Goal: Task Accomplishment & Management: Manage account settings

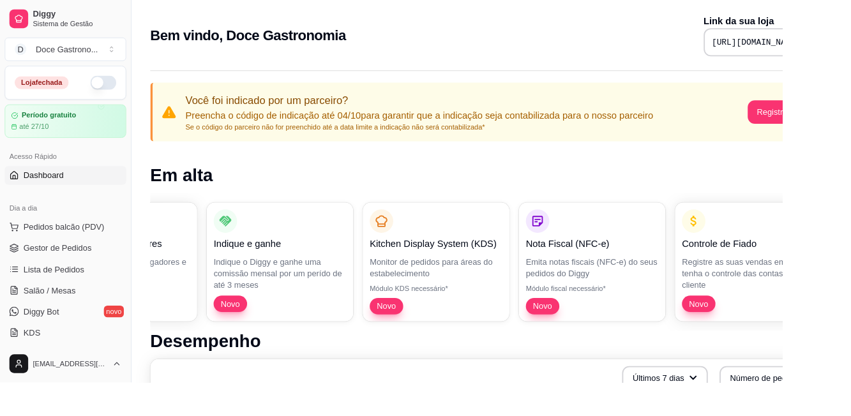
scroll to position [0, 126]
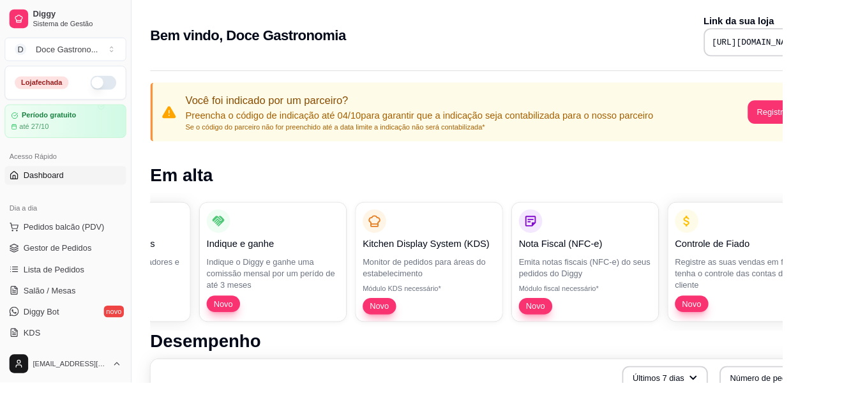
click at [847, 248] on div "Controle de Fiado Registre as suas vendas em fiado e tenha o controle das conta…" at bounding box center [807, 284] width 144 height 112
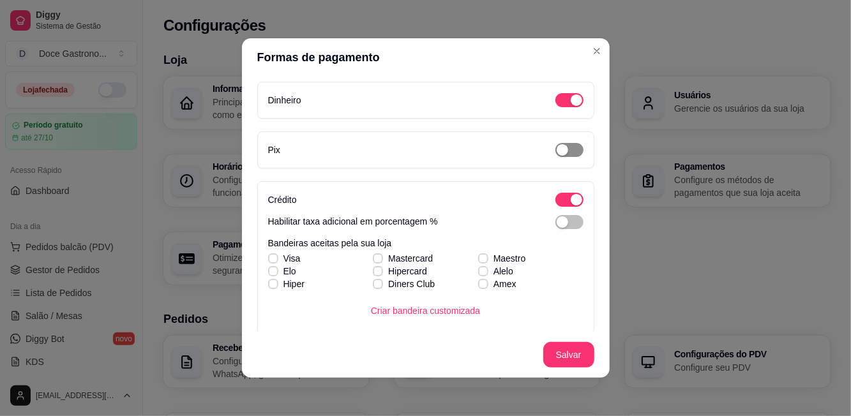
click at [573, 147] on span "button" at bounding box center [570, 150] width 28 height 14
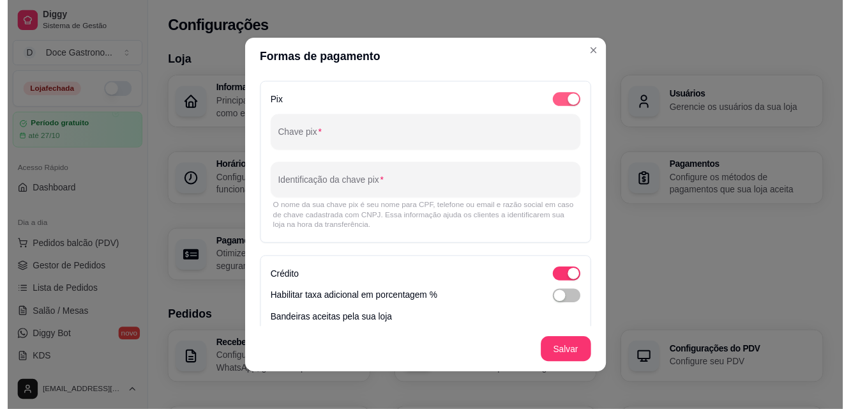
scroll to position [50, 0]
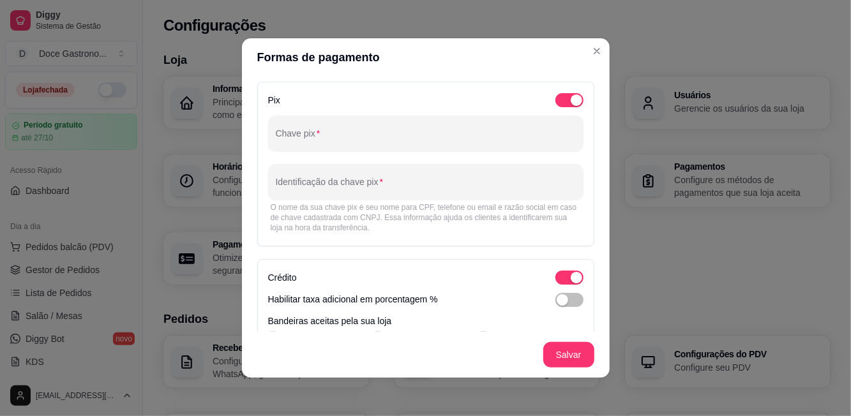
click at [478, 142] on input "Chave pix" at bounding box center [426, 138] width 300 height 13
click at [577, 296] on span "button" at bounding box center [570, 300] width 28 height 14
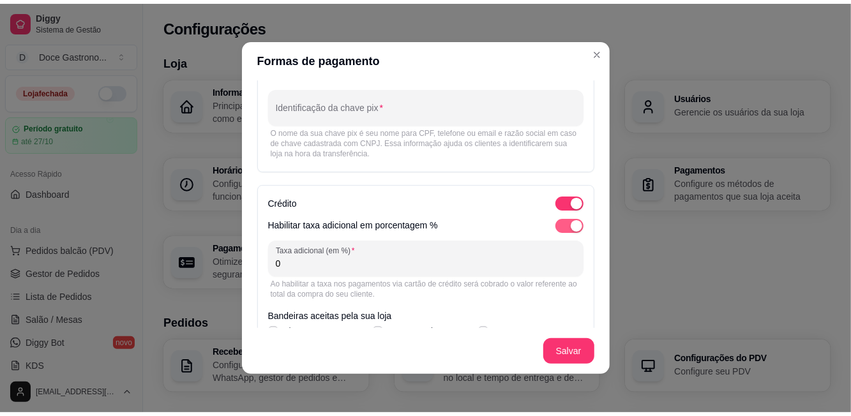
scroll to position [135, 0]
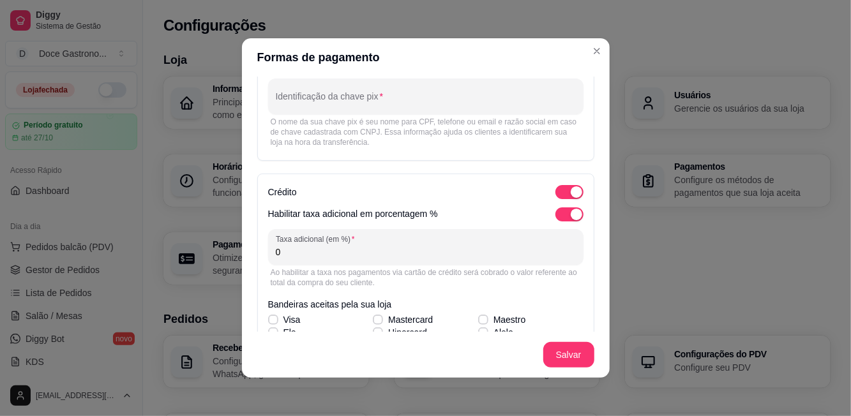
click at [508, 249] on input "0" at bounding box center [426, 252] width 300 height 13
type input "0"
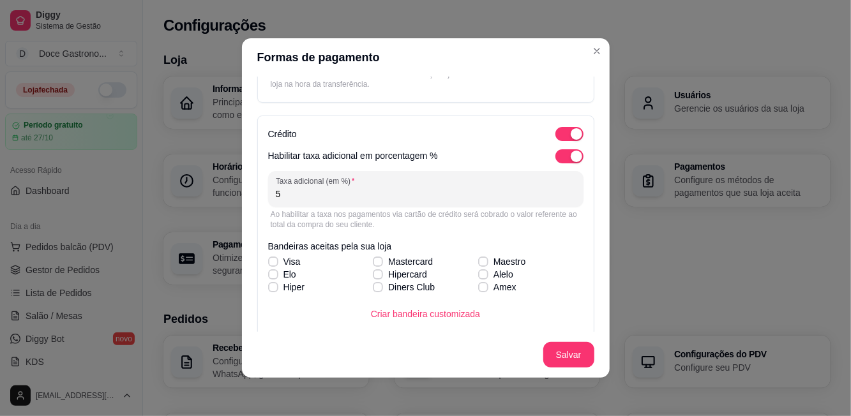
scroll to position [197, 0]
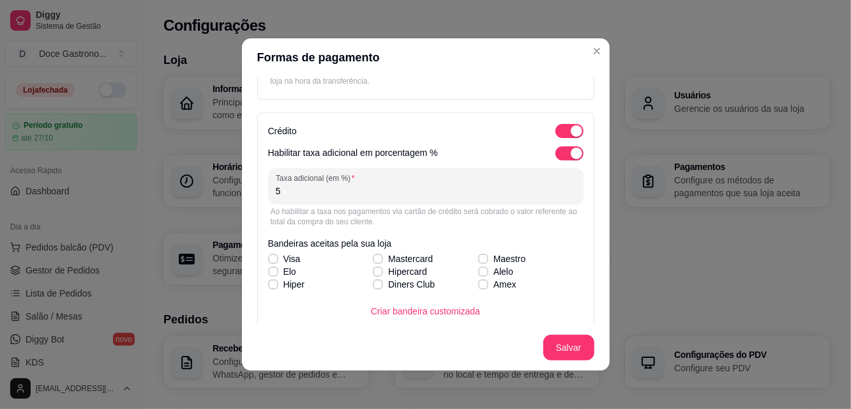
type input "5"
click at [285, 253] on span "Visa" at bounding box center [292, 258] width 17 height 13
click at [276, 261] on input "Visa" at bounding box center [272, 265] width 8 height 8
checkbox input "true"
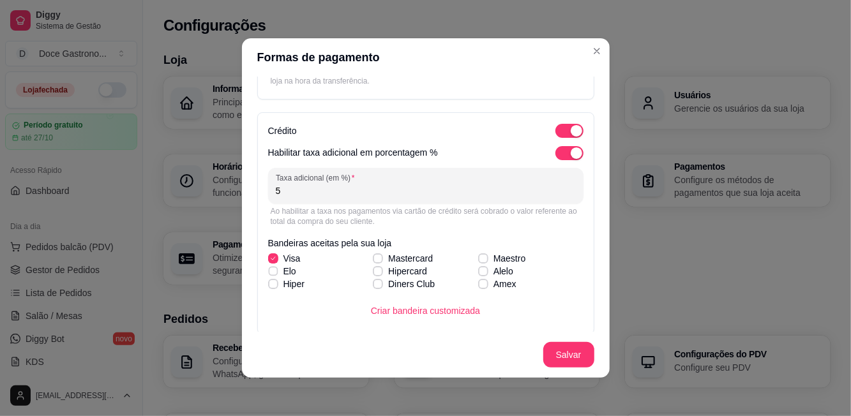
click at [282, 268] on label "Elo" at bounding box center [282, 271] width 38 height 23
click at [276, 274] on input "Elo" at bounding box center [272, 278] width 8 height 8
checkbox input "true"
click at [283, 291] on label "Hiper" at bounding box center [286, 284] width 47 height 23
click at [276, 291] on input "Hiper" at bounding box center [272, 291] width 8 height 8
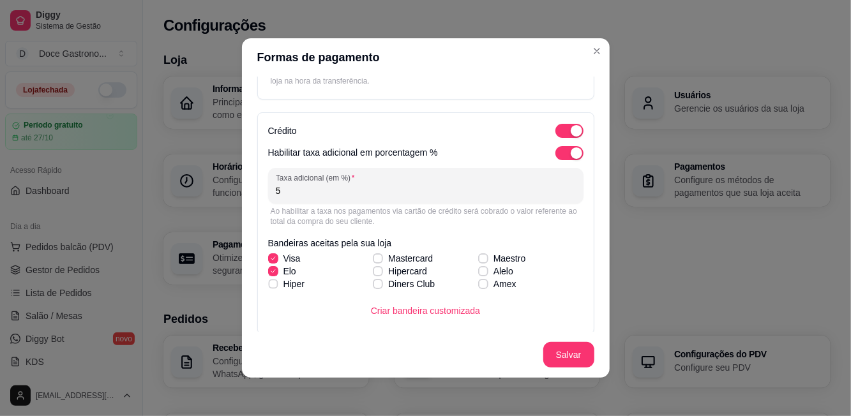
checkbox input "true"
click at [379, 256] on icon at bounding box center [377, 258] width 7 height 5
click at [379, 261] on input "Mastercard" at bounding box center [376, 265] width 8 height 8
checkbox input "true"
click at [383, 270] on label "Hipercard" at bounding box center [400, 271] width 65 height 23
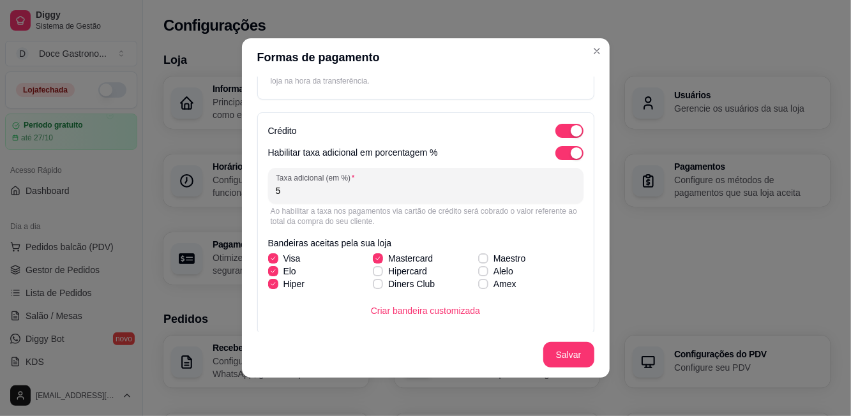
click at [381, 274] on input "Hipercard" at bounding box center [376, 278] width 8 height 8
checkbox input "true"
click at [386, 294] on label "Diners Club" at bounding box center [404, 284] width 72 height 23
click at [381, 294] on input "Diners Club" at bounding box center [376, 291] width 8 height 8
checkbox input "true"
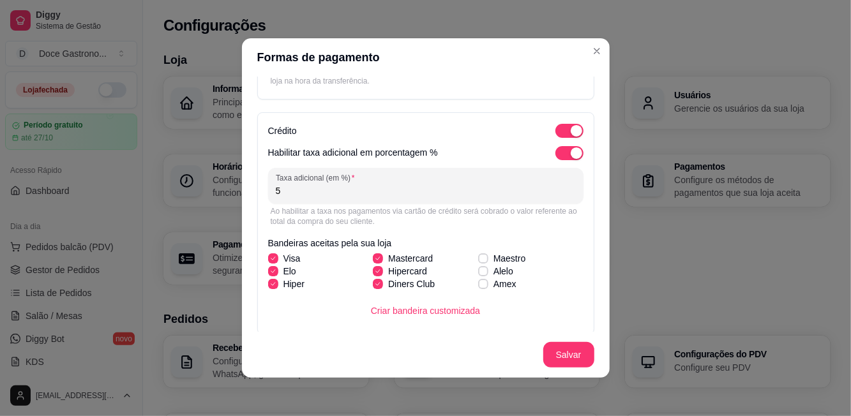
click at [494, 249] on label "Maestro" at bounding box center [502, 258] width 58 height 23
click at [486, 261] on input "Maestro" at bounding box center [482, 265] width 8 height 8
checkbox input "true"
click at [492, 273] on label "Amex" at bounding box center [497, 284] width 49 height 23
click at [486, 287] on input "Amex" at bounding box center [482, 291] width 8 height 8
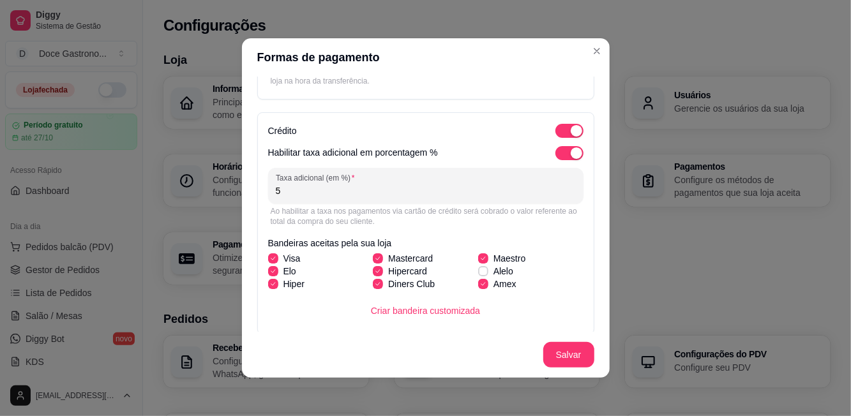
click at [493, 290] on label "Amex" at bounding box center [497, 284] width 49 height 23
click at [486, 290] on input "Amex" at bounding box center [482, 291] width 8 height 8
click at [480, 279] on span at bounding box center [483, 284] width 10 height 10
click at [480, 287] on input "Amex" at bounding box center [482, 291] width 8 height 8
click at [486, 274] on label "Amex" at bounding box center [497, 284] width 49 height 23
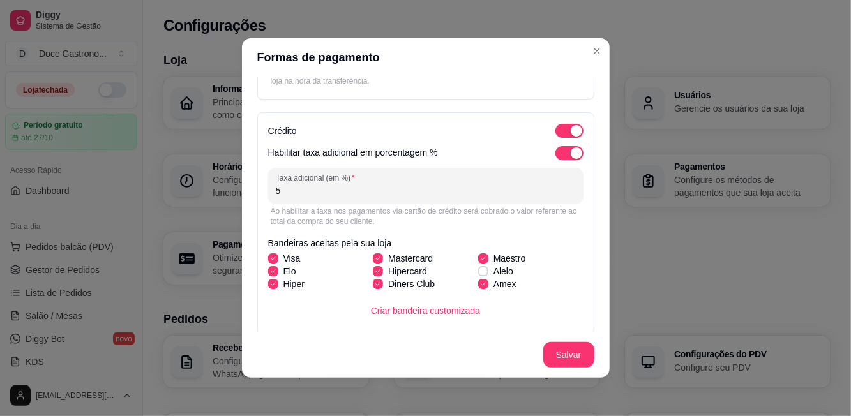
click at [486, 287] on input "Amex" at bounding box center [482, 291] width 8 height 8
click at [482, 280] on span at bounding box center [483, 284] width 10 height 10
click at [482, 287] on input "Amex" at bounding box center [482, 291] width 8 height 8
checkbox input "true"
click at [496, 268] on span "Alelo" at bounding box center [504, 271] width 20 height 13
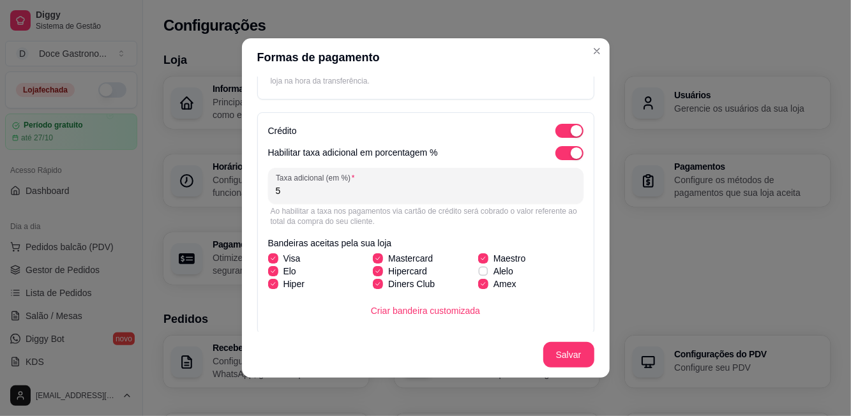
click at [486, 274] on input "Alelo" at bounding box center [482, 278] width 8 height 8
checkbox input "true"
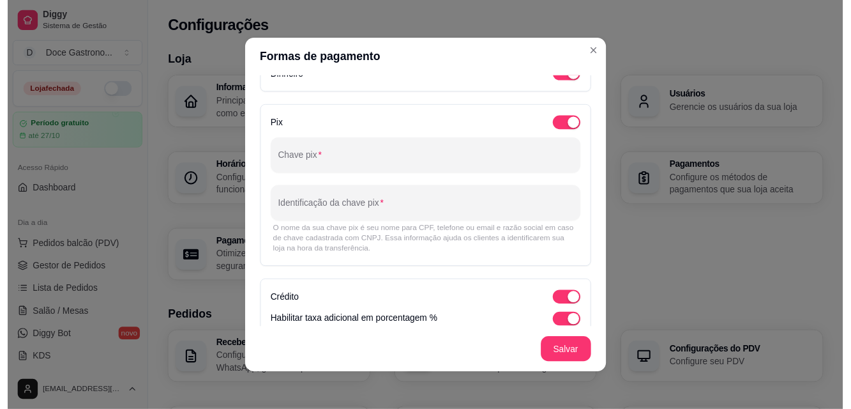
scroll to position [26, 0]
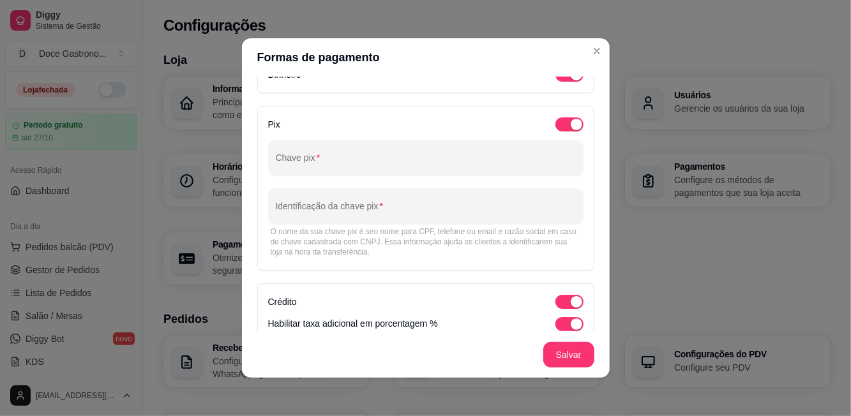
click at [297, 164] on input "Chave pix" at bounding box center [426, 162] width 300 height 13
type input "[EMAIL_ADDRESS][DOMAIN_NAME]"
click at [367, 195] on div at bounding box center [426, 207] width 300 height 26
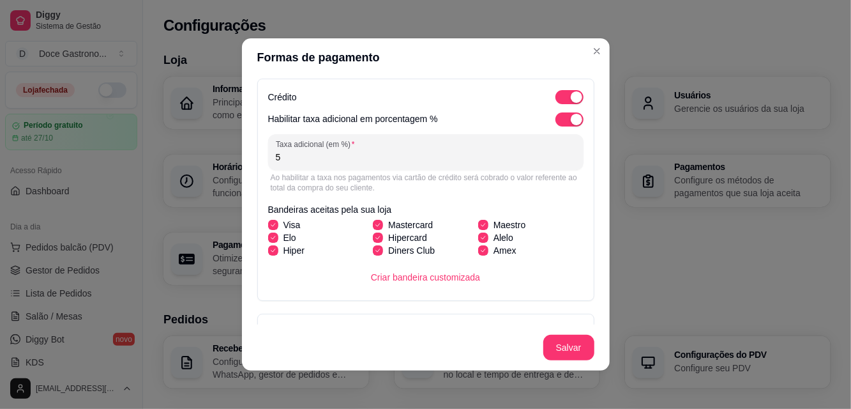
scroll to position [218, 0]
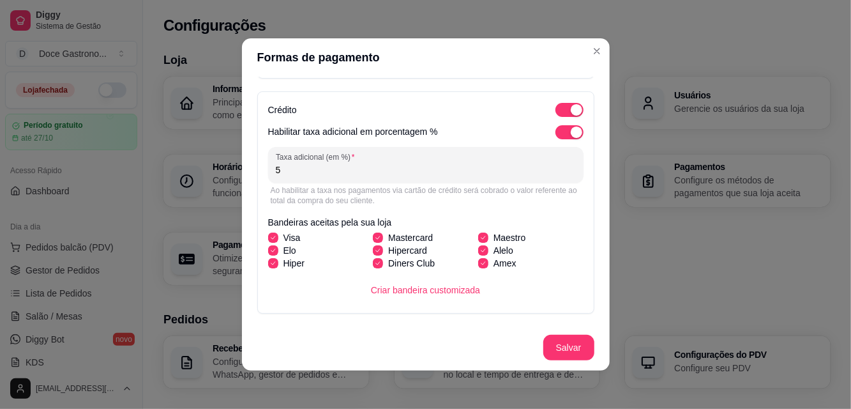
type input "DOCE GASTRONOMIA"
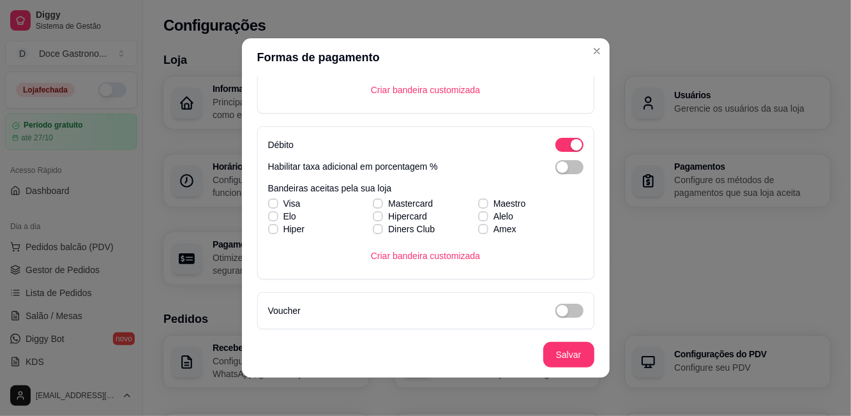
scroll to position [420, 0]
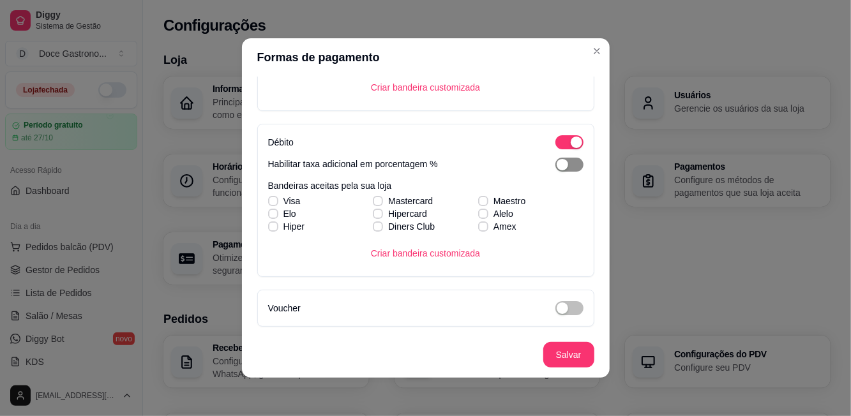
click at [575, 165] on span "button" at bounding box center [570, 165] width 28 height 14
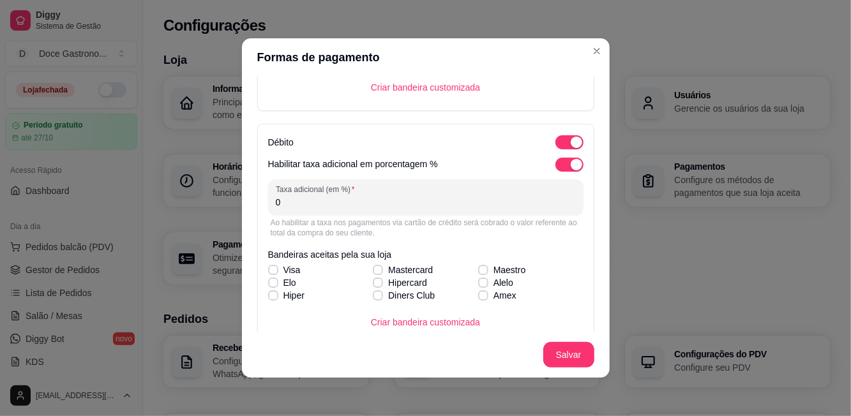
click at [498, 206] on input "0" at bounding box center [426, 202] width 300 height 13
type input "0"
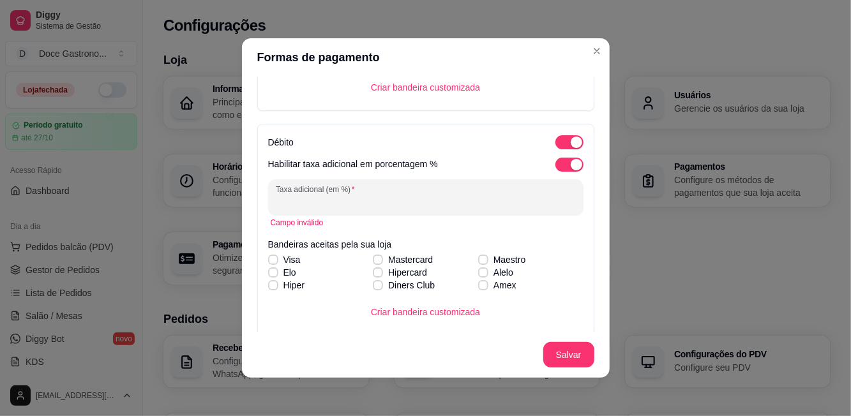
type input "2"
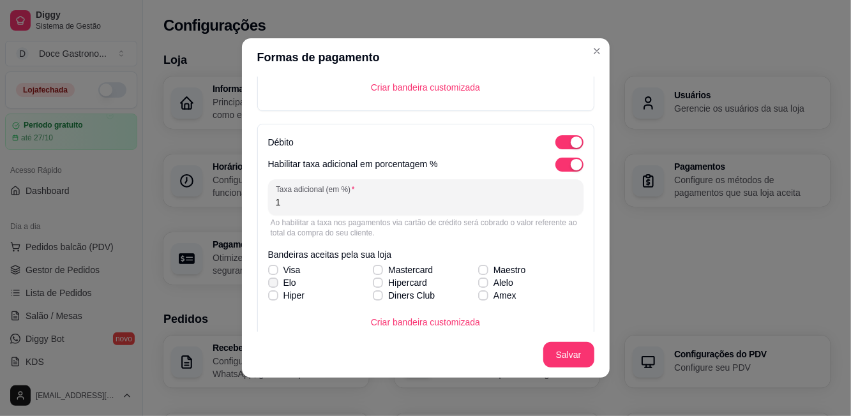
type input "1"
click at [275, 271] on label "Elo" at bounding box center [282, 282] width 38 height 23
click at [275, 286] on input "Elo" at bounding box center [272, 290] width 8 height 8
checkbox input "true"
click at [270, 291] on span at bounding box center [273, 296] width 10 height 10
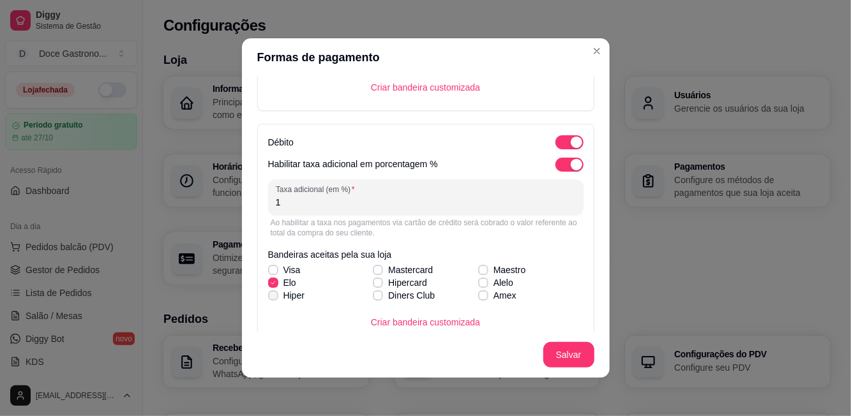
click at [270, 298] on input "Hiper" at bounding box center [272, 302] width 8 height 8
checkbox input "true"
click at [275, 268] on icon at bounding box center [274, 270] width 8 height 5
click at [275, 273] on input "Visa" at bounding box center [272, 277] width 8 height 8
checkbox input "true"
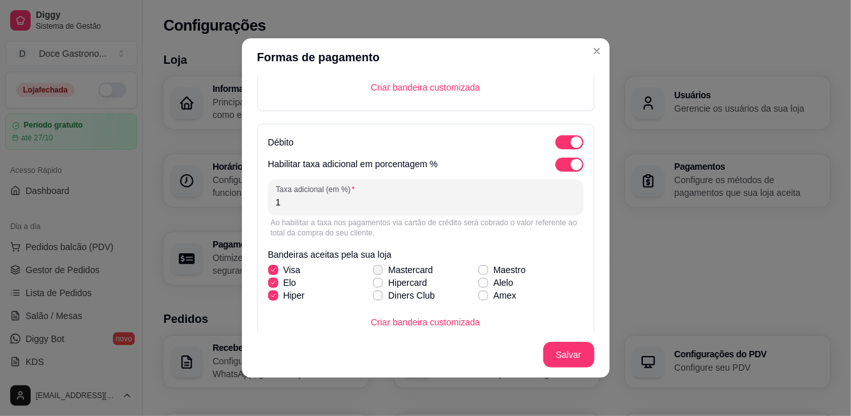
click at [383, 273] on label "Hipercard" at bounding box center [400, 282] width 65 height 23
click at [381, 286] on input "Hipercard" at bounding box center [376, 290] width 8 height 8
checkbox input "true"
click at [388, 303] on label "Diners Club" at bounding box center [404, 295] width 72 height 23
click at [381, 303] on input "Diners Club" at bounding box center [376, 302] width 8 height 8
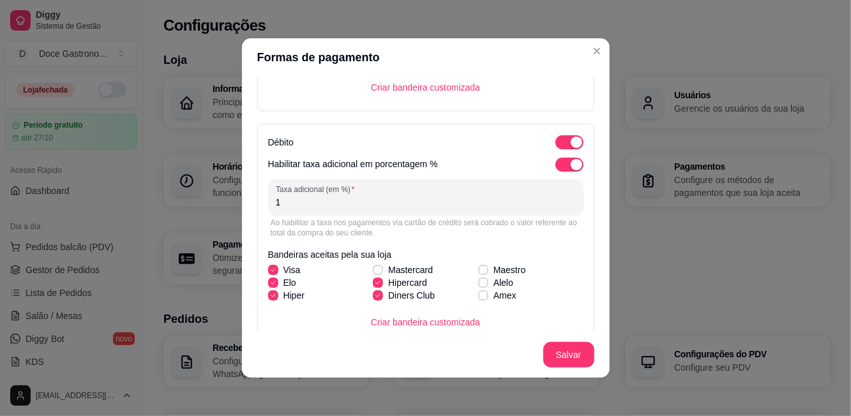
click at [388, 303] on label "Diners Club" at bounding box center [404, 295] width 72 height 23
click at [381, 303] on input "Diners Club" at bounding box center [376, 302] width 8 height 8
click at [384, 298] on label "Diners Club" at bounding box center [404, 295] width 72 height 23
click at [381, 298] on input "Diners Club" at bounding box center [376, 302] width 8 height 8
checkbox input "true"
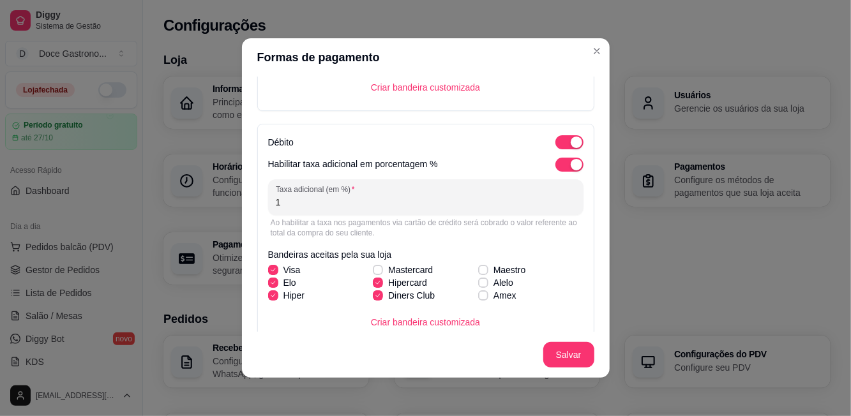
click at [380, 271] on label "Hipercard" at bounding box center [400, 282] width 65 height 23
click at [380, 286] on input "Hipercard" at bounding box center [376, 290] width 8 height 8
click at [372, 271] on label "Hipercard" at bounding box center [400, 282] width 65 height 23
click at [372, 286] on input "Hipercard" at bounding box center [376, 290] width 8 height 8
checkbox input "true"
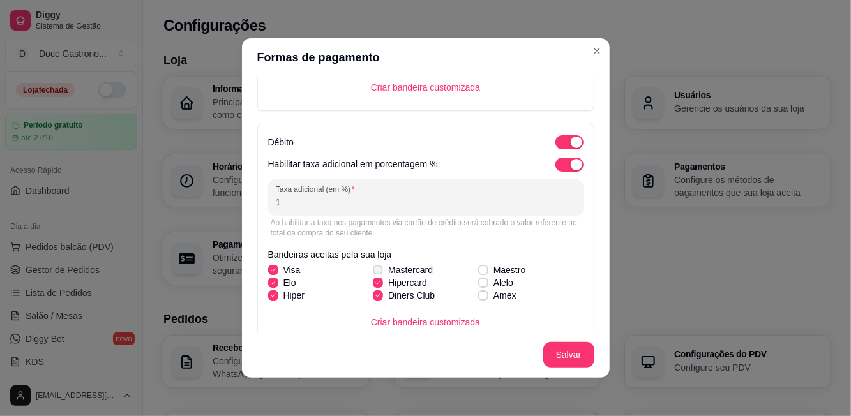
click at [379, 268] on icon at bounding box center [377, 270] width 7 height 5
click at [379, 273] on input "Mastercard" at bounding box center [376, 277] width 8 height 8
checkbox input "true"
click at [480, 270] on div "Visa Mastercard Maestro [PERSON_NAME] Alelo Hiper Diners Club Amex" at bounding box center [426, 283] width 316 height 38
click at [480, 287] on label "Amex" at bounding box center [497, 295] width 49 height 23
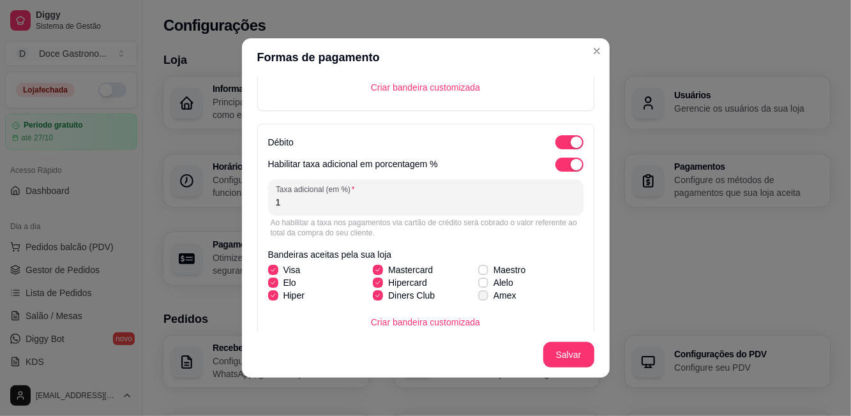
click at [480, 298] on input "Amex" at bounding box center [482, 302] width 8 height 8
checkbox input "true"
click at [479, 278] on span at bounding box center [483, 283] width 10 height 10
click at [479, 286] on input "Alelo" at bounding box center [482, 290] width 8 height 8
checkbox input "true"
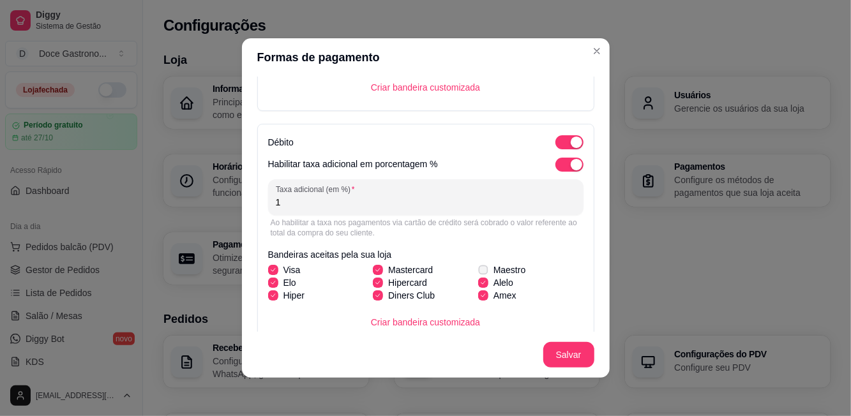
click at [482, 268] on icon at bounding box center [483, 270] width 7 height 5
click at [482, 273] on input "Maestro" at bounding box center [482, 277] width 8 height 8
checkbox input "true"
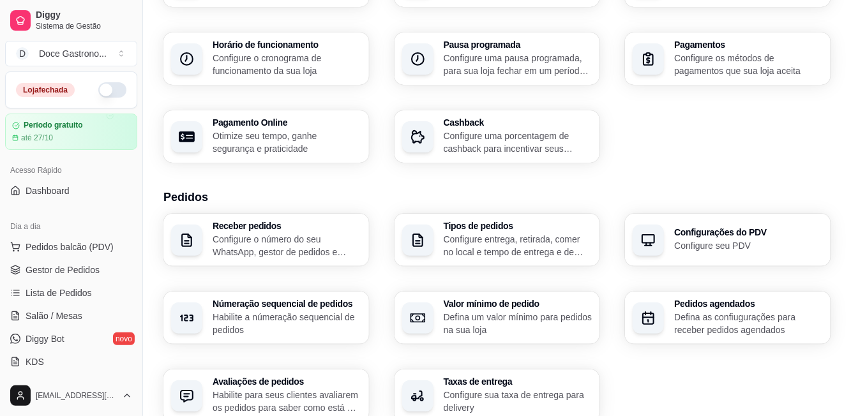
scroll to position [123, 0]
click at [299, 242] on p "Configure o número do seu WhatsApp, gestor de pedidos e outros" at bounding box center [287, 244] width 144 height 25
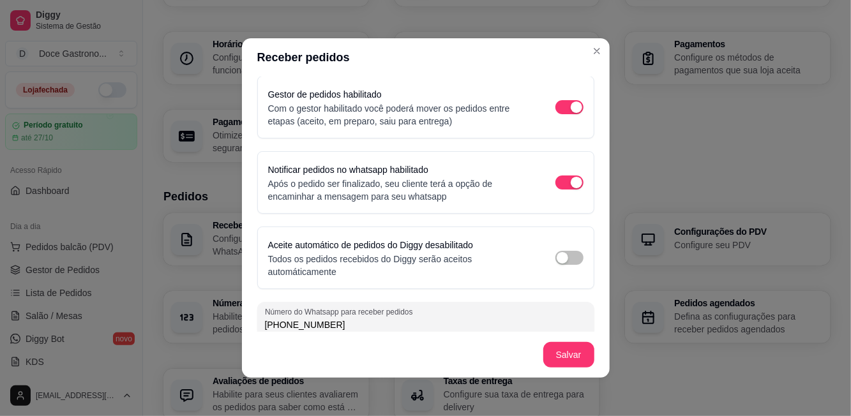
scroll to position [82, 0]
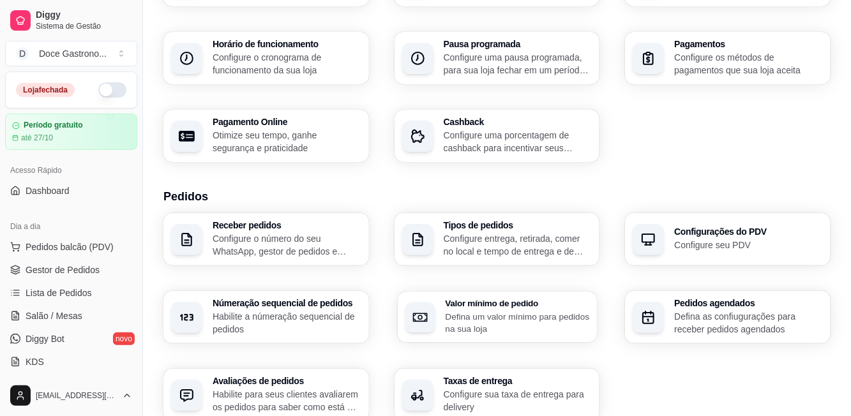
click at [498, 308] on h3 "Valor mínimo de pedido" at bounding box center [517, 304] width 144 height 9
click at [768, 319] on p "Defina as confiugurações para receber pedidos agendados" at bounding box center [748, 323] width 149 height 26
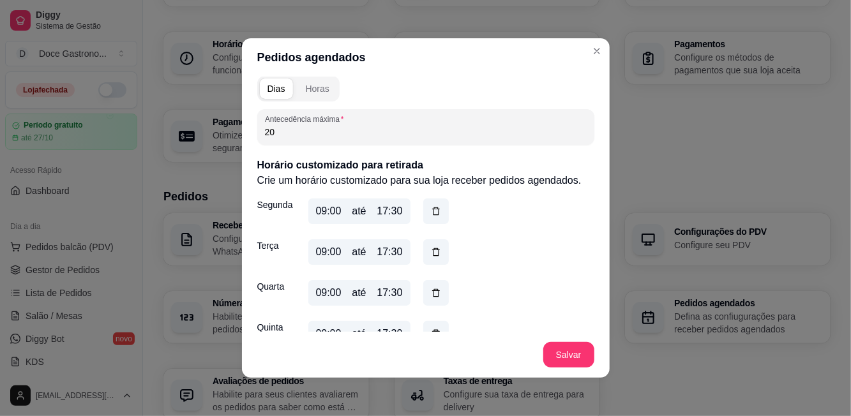
scroll to position [397, 0]
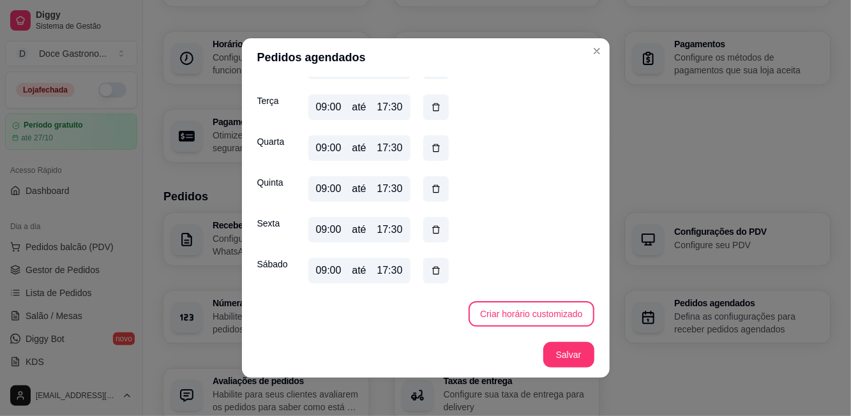
click at [399, 275] on div "17:30" at bounding box center [390, 270] width 26 height 15
click at [386, 273] on div "17:30" at bounding box center [390, 270] width 26 height 15
click at [387, 273] on div "17:30" at bounding box center [390, 270] width 26 height 15
click at [400, 266] on div "17:30" at bounding box center [390, 270] width 26 height 15
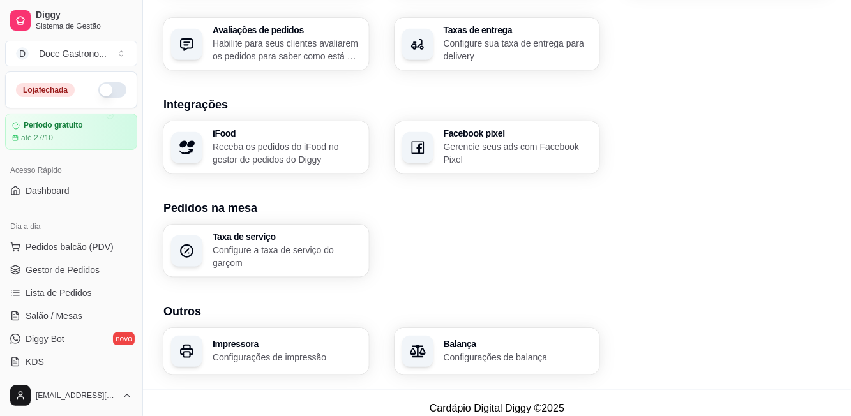
scroll to position [484, 0]
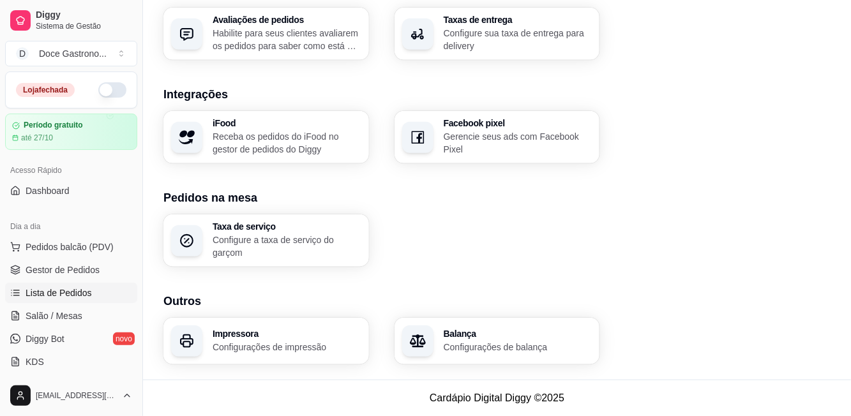
click at [102, 292] on link "Lista de Pedidos" at bounding box center [71, 293] width 132 height 20
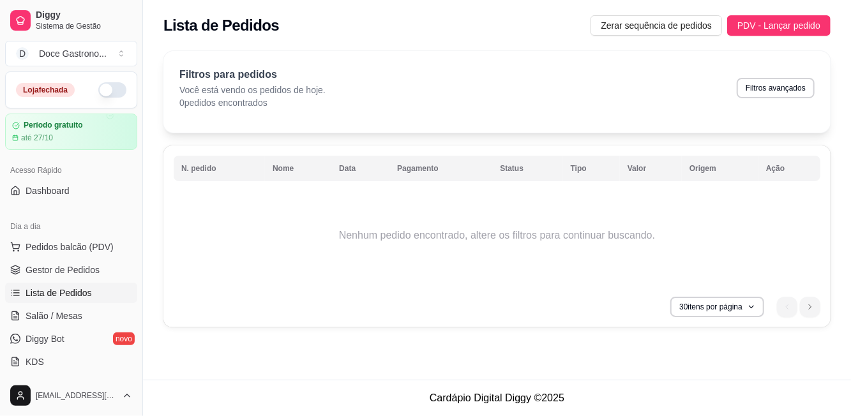
click at [491, 17] on div "Lista de Pedidos Zerar sequência de pedidos PDV - Lançar pedido" at bounding box center [497, 25] width 667 height 20
click at [597, 371] on div "Lista de Pedidos Zerar sequência de pedidos PDV - Lançar pedido Filtros para pe…" at bounding box center [497, 190] width 708 height 380
click at [65, 54] on div "Doce Gastrono ..." at bounding box center [73, 53] width 68 height 13
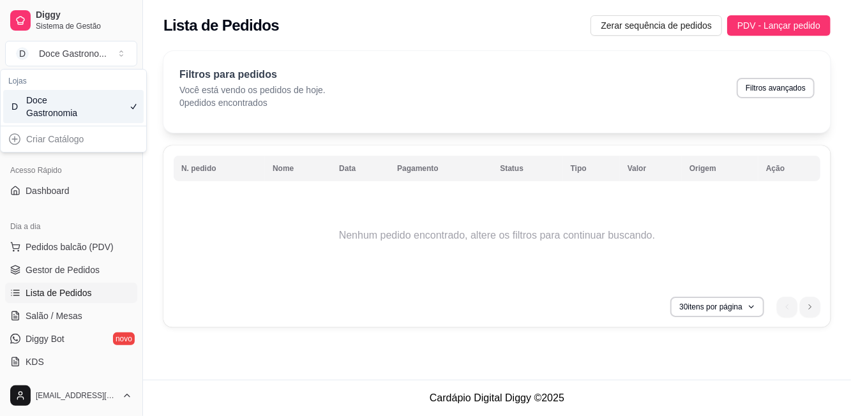
click at [81, 101] on div "Doce Gastronomia" at bounding box center [54, 107] width 57 height 26
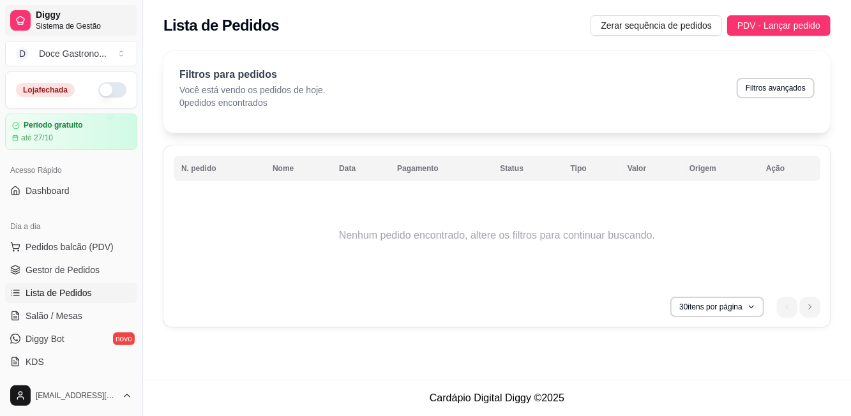
click at [36, 22] on span "Sistema de Gestão" at bounding box center [84, 26] width 96 height 10
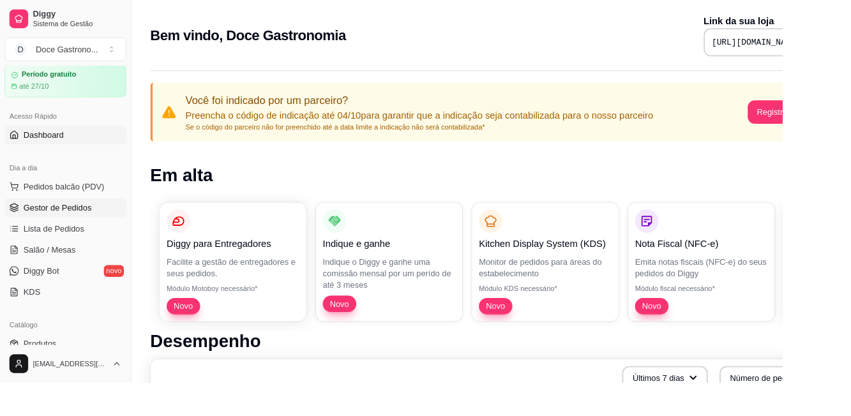
scroll to position [89, 0]
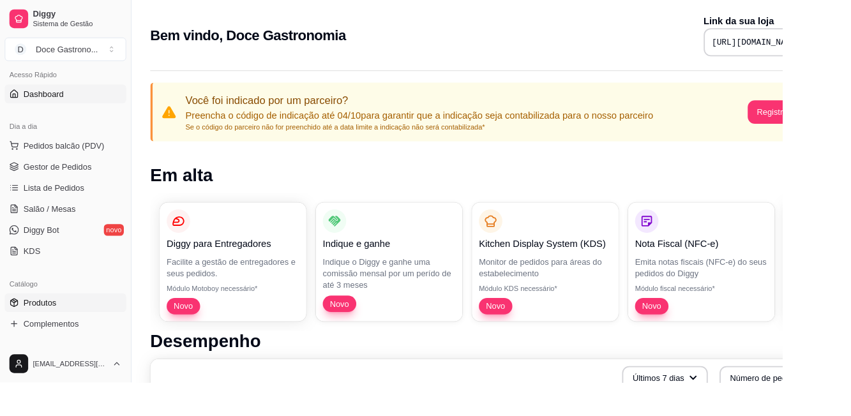
click at [44, 331] on span "Produtos" at bounding box center [44, 329] width 36 height 13
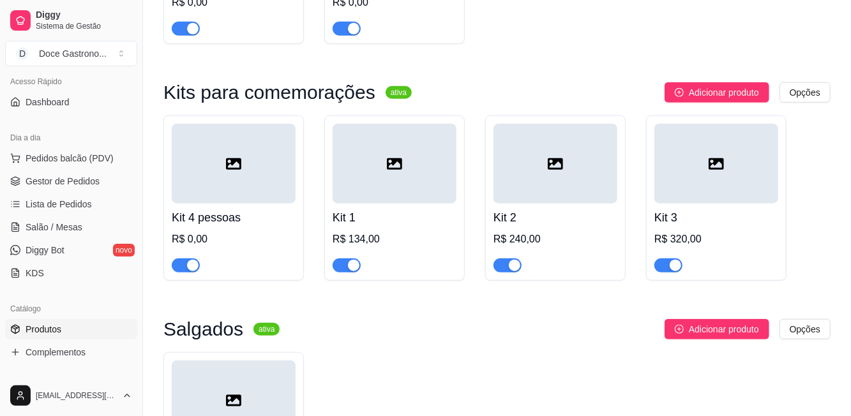
scroll to position [572, 0]
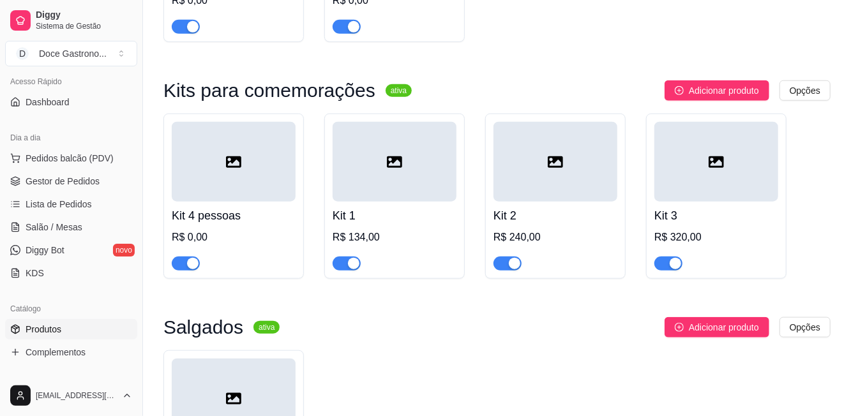
click at [265, 191] on div at bounding box center [234, 162] width 124 height 80
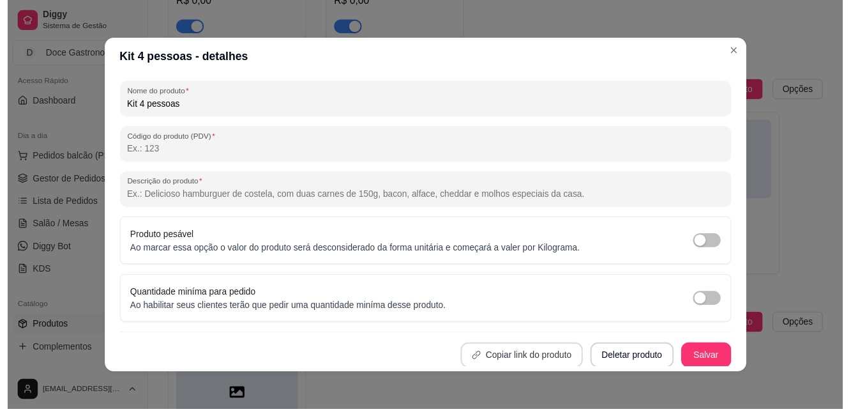
scroll to position [0, 0]
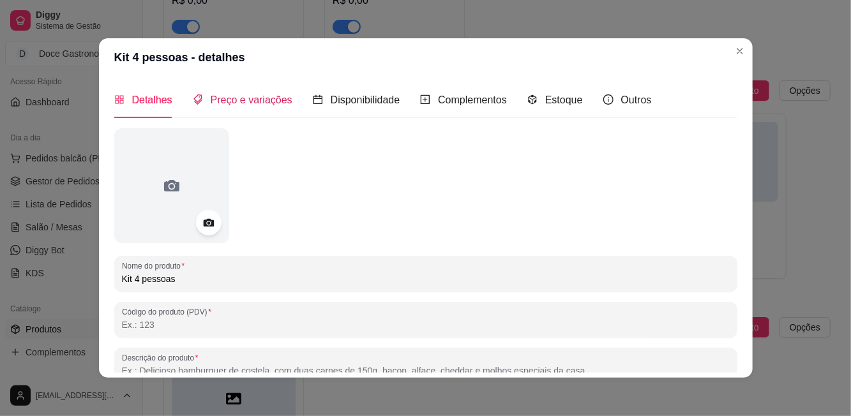
click at [258, 103] on span "Preço e variações" at bounding box center [252, 100] width 82 height 11
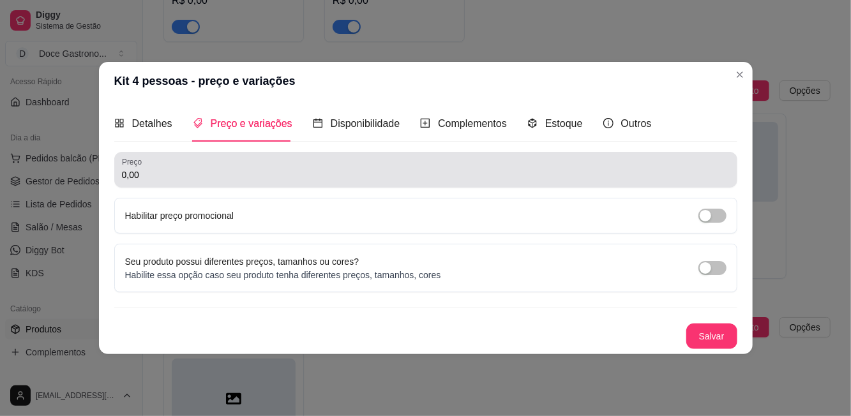
click at [339, 187] on div "Preço 0,00" at bounding box center [425, 170] width 623 height 36
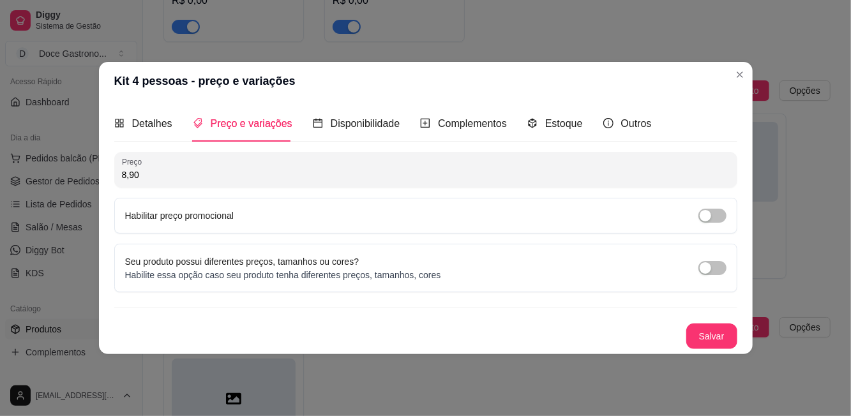
type input "89,00"
click at [374, 135] on div "Disponibilidade" at bounding box center [357, 123] width 88 height 36
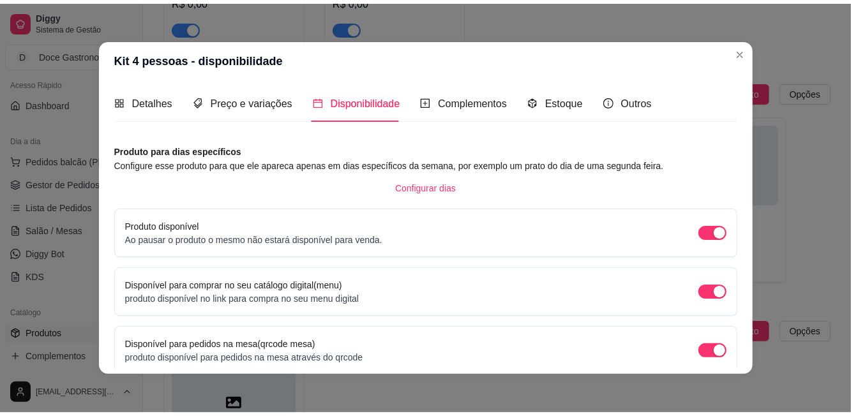
scroll to position [82, 0]
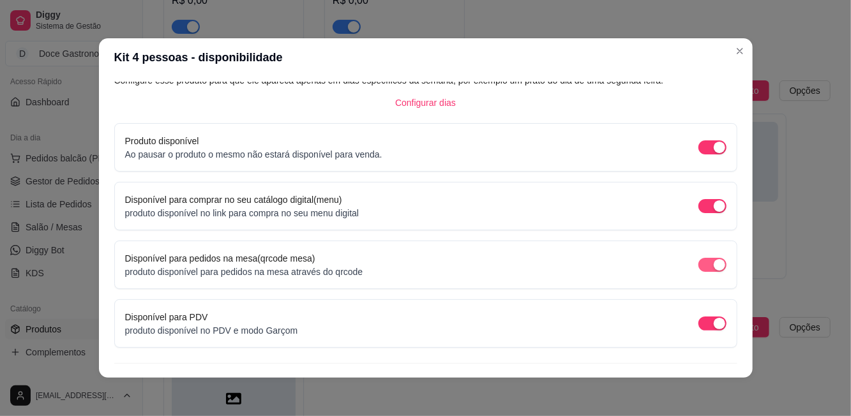
click at [717, 263] on div "button" at bounding box center [719, 264] width 11 height 11
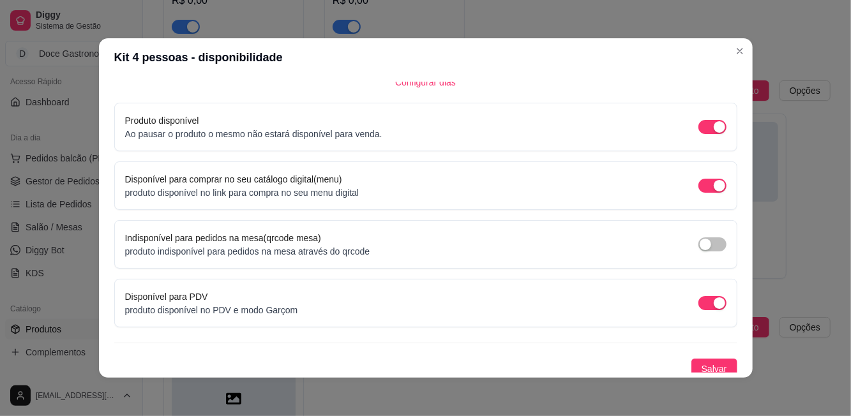
scroll to position [107, 0]
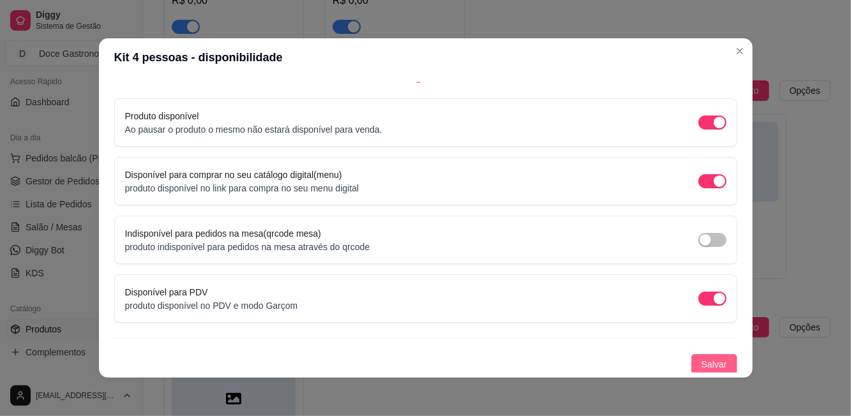
click at [733, 362] on button "Salvar" at bounding box center [715, 364] width 46 height 20
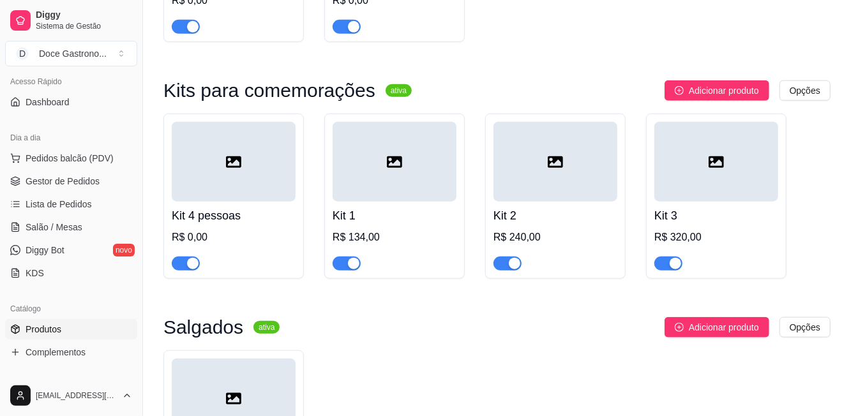
click at [269, 153] on div at bounding box center [234, 162] width 124 height 80
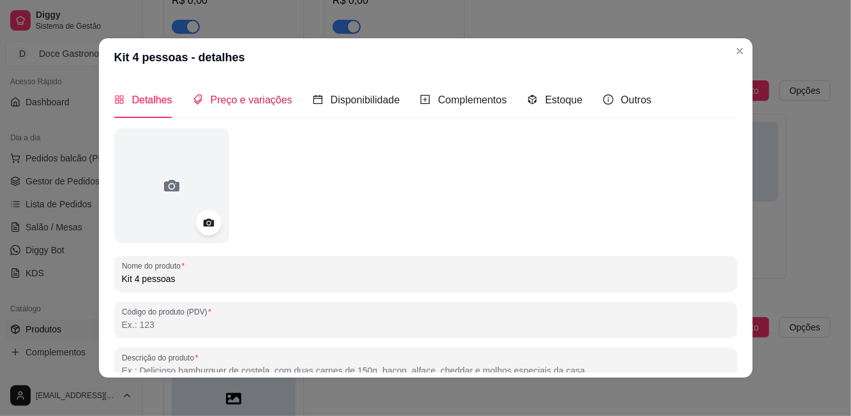
click at [260, 95] on span "Preço e variações" at bounding box center [252, 100] width 82 height 11
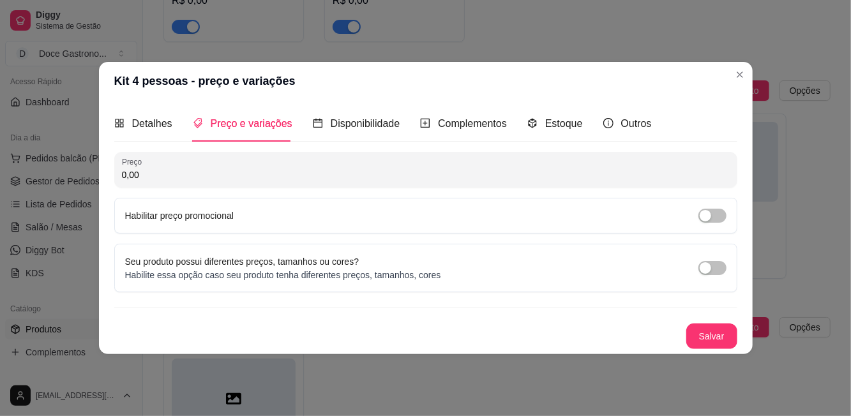
click at [319, 169] on input "0,00" at bounding box center [426, 175] width 608 height 13
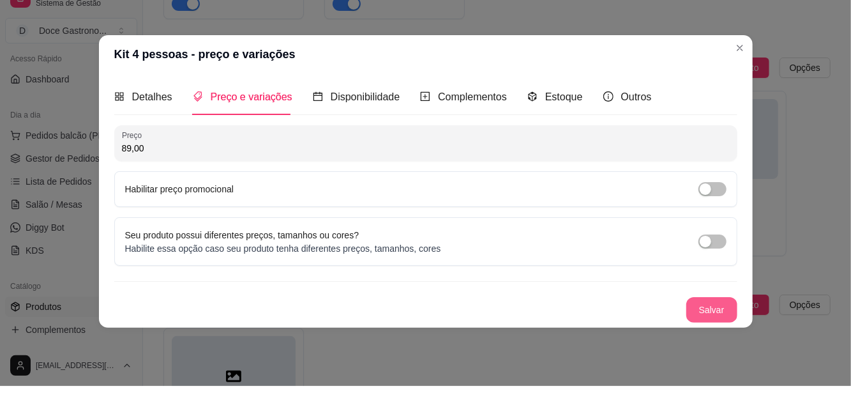
type input "89,00"
click at [705, 310] on div "Preço 89,00 Habilitar preço promocional Seu produto possui diferentes preços, t…" at bounding box center [425, 246] width 623 height 197
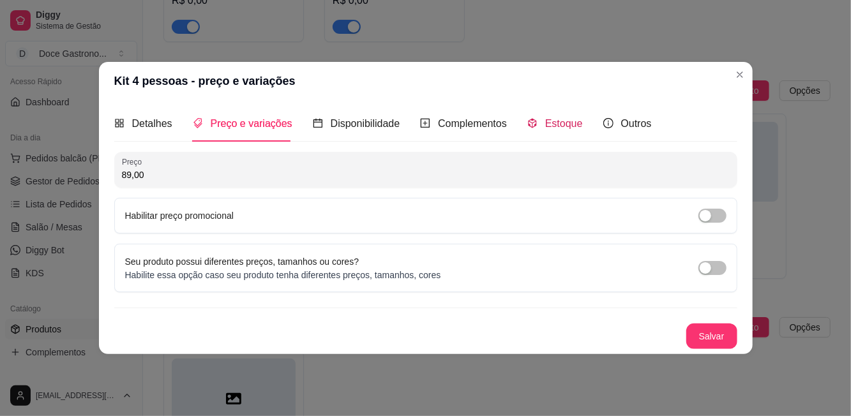
click at [551, 127] on span "Estoque" at bounding box center [564, 123] width 38 height 11
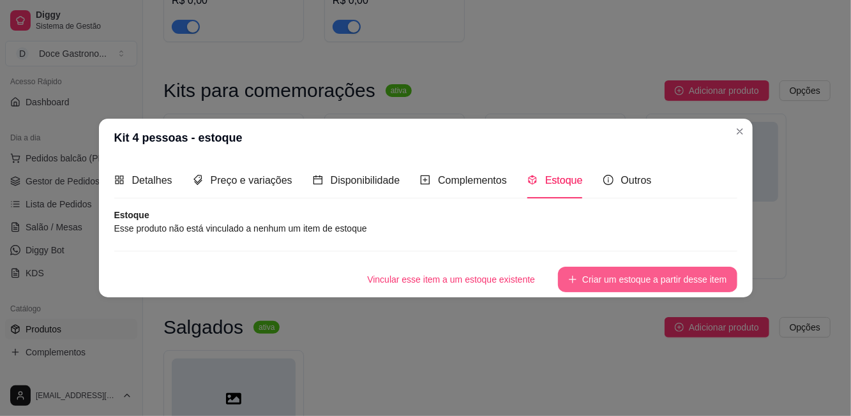
click at [571, 280] on icon "plus" at bounding box center [572, 279] width 9 height 9
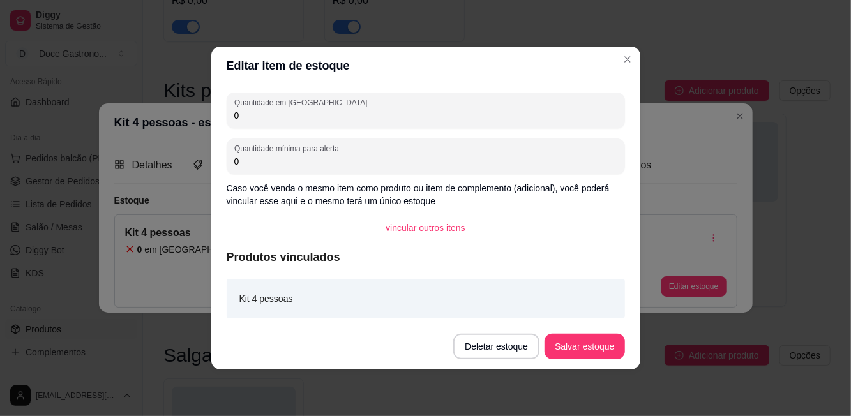
click at [323, 119] on input "0" at bounding box center [425, 115] width 383 height 13
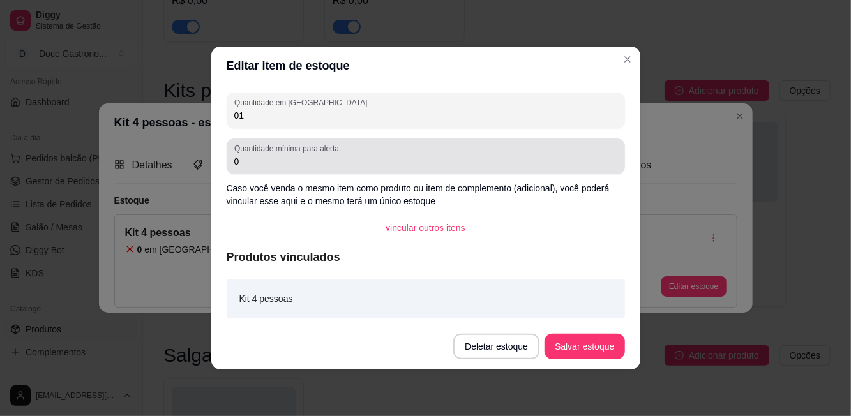
type input "01"
click at [346, 169] on div "Quantidade mínima para alerta 0" at bounding box center [426, 157] width 399 height 36
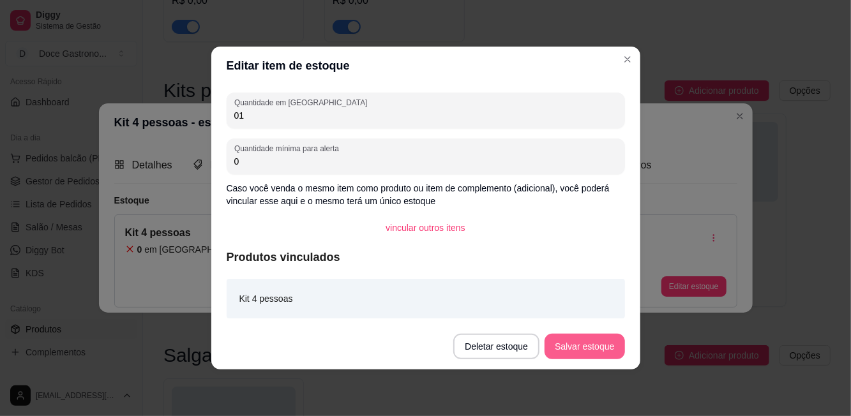
click at [559, 342] on button "Salvar estoque" at bounding box center [585, 347] width 80 height 26
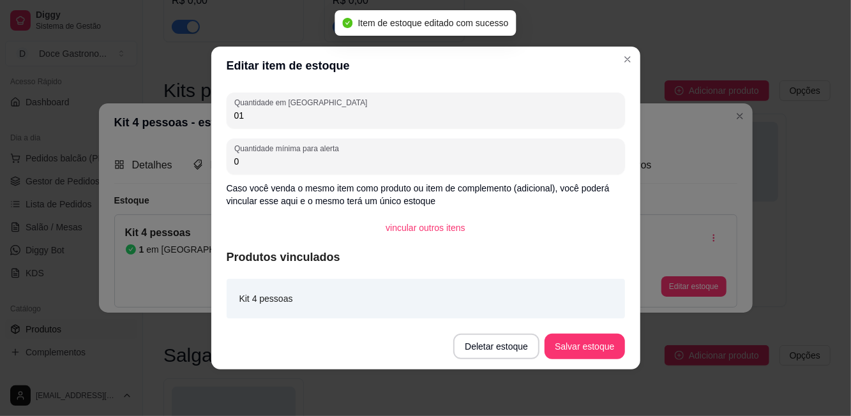
click at [617, 63] on header "Editar item de estoque" at bounding box center [425, 66] width 429 height 38
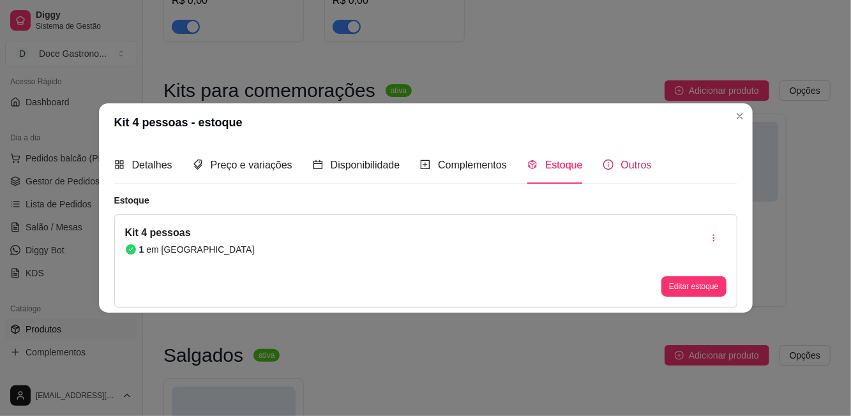
click at [632, 169] on span "Outros" at bounding box center [636, 165] width 31 height 11
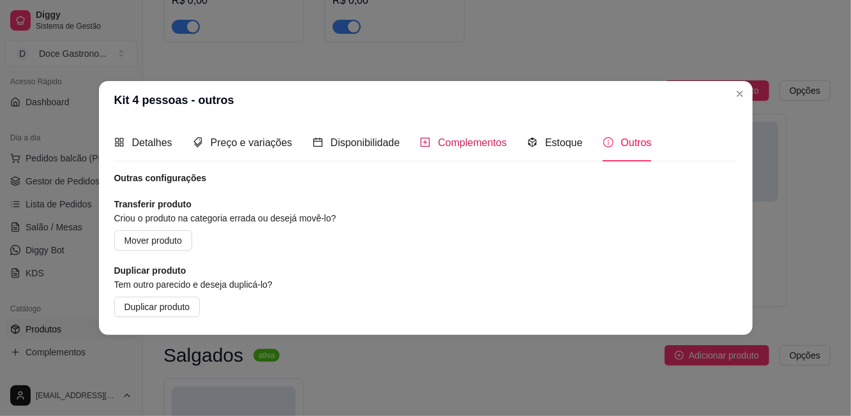
click at [481, 144] on span "Complementos" at bounding box center [472, 142] width 69 height 11
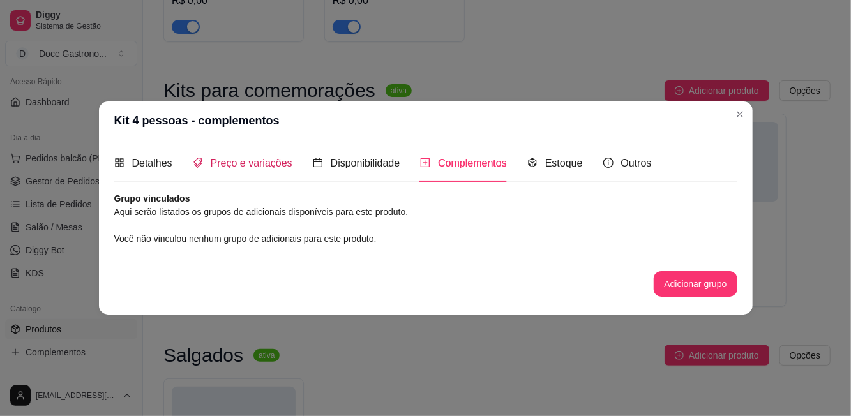
click at [264, 164] on span "Preço e variações" at bounding box center [252, 163] width 82 height 11
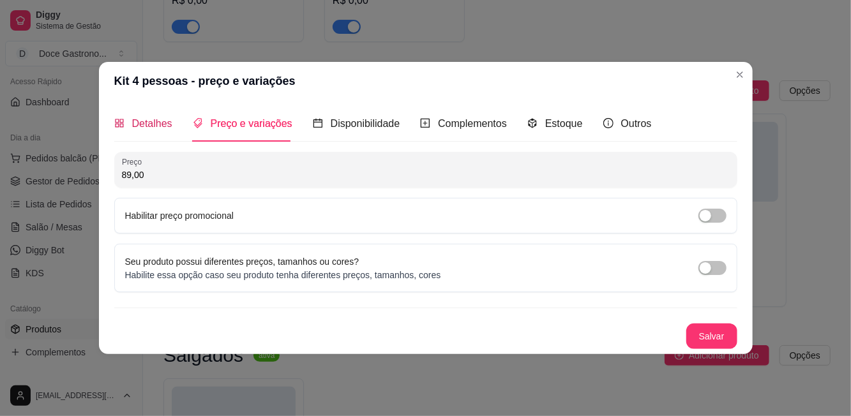
click at [145, 132] on div "Detalhes" at bounding box center [143, 124] width 58 height 16
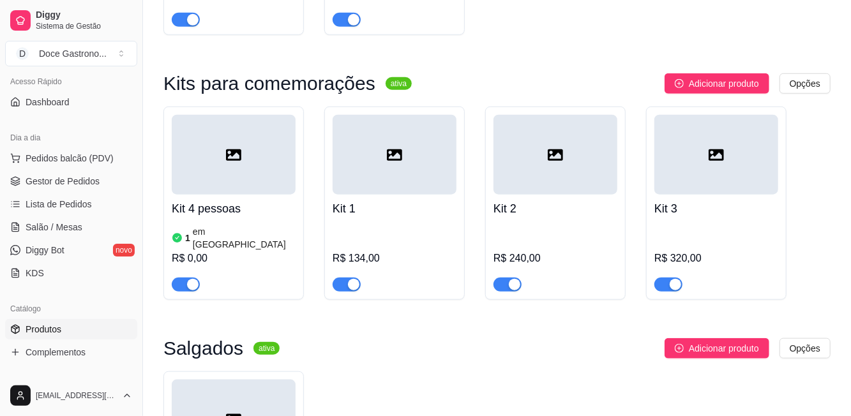
scroll to position [579, 0]
